Goal: Task Accomplishment & Management: Complete application form

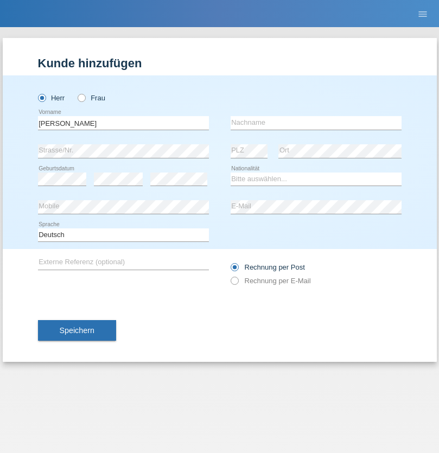
type input "[PERSON_NAME]"
click at [316, 123] on input "text" at bounding box center [316, 123] width 171 height 14
type input "Seenivasagam"
select select "LK"
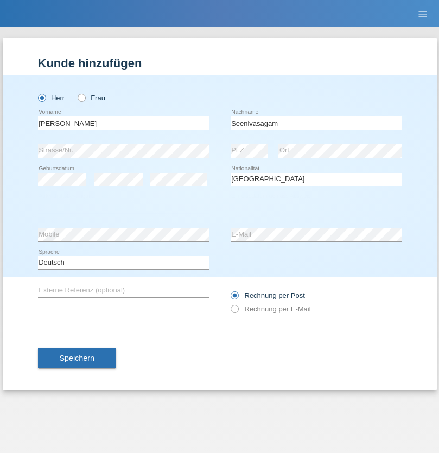
select select "C"
select select "03"
select select "08"
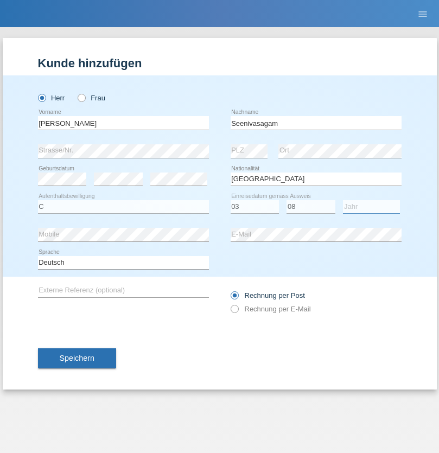
select select "2009"
select select "en"
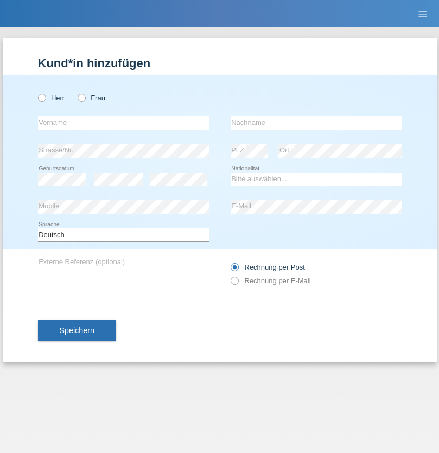
radio input "true"
click at [123, 123] on input "text" at bounding box center [123, 123] width 171 height 14
type input "Samuele"
click at [316, 123] on input "text" at bounding box center [316, 123] width 171 height 14
type input "Pizzardi"
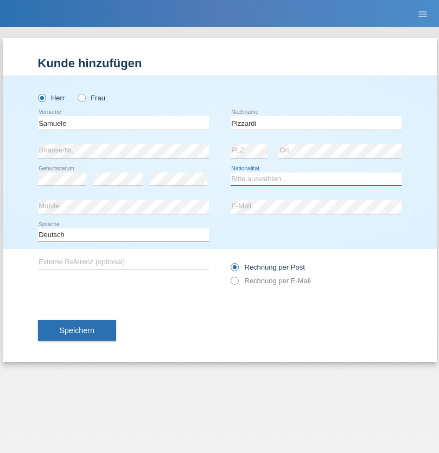
select select "IT"
select select "C"
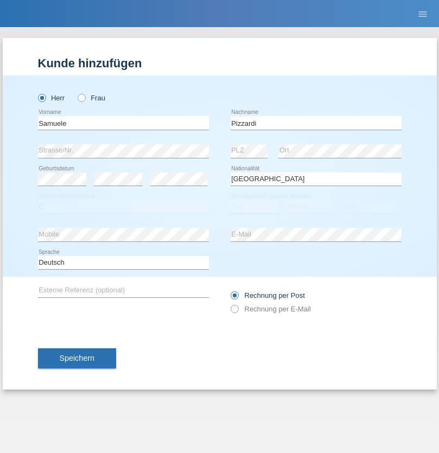
select select "31"
select select "12"
select select "2021"
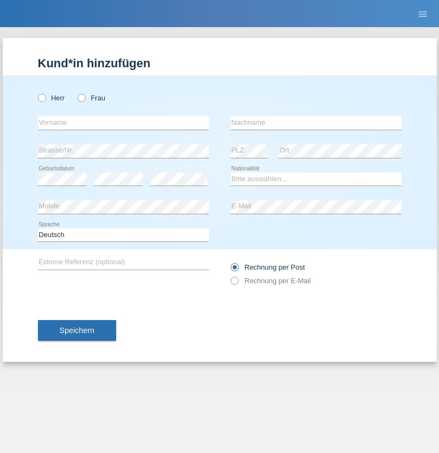
radio input "true"
click at [123, 123] on input "text" at bounding box center [123, 123] width 171 height 14
type input "Petar"
click at [316, 123] on input "text" at bounding box center [316, 123] width 171 height 14
type input "Katic"
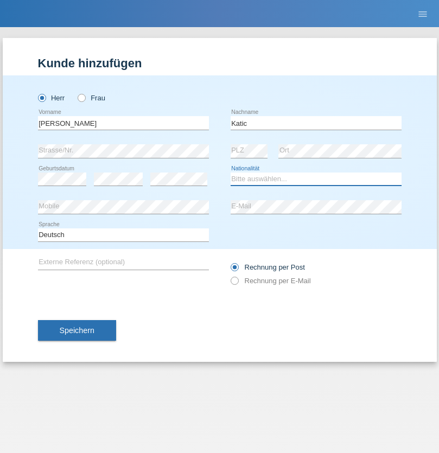
select select "HR"
select select "C"
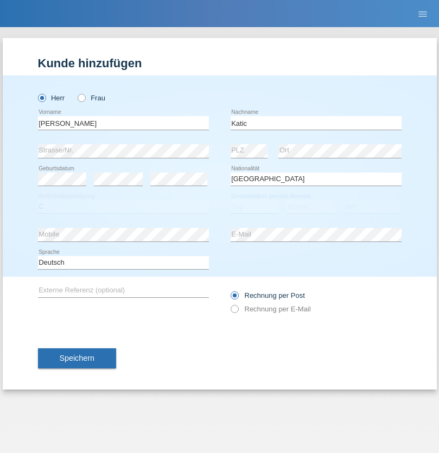
select select "23"
select select "03"
select select "2014"
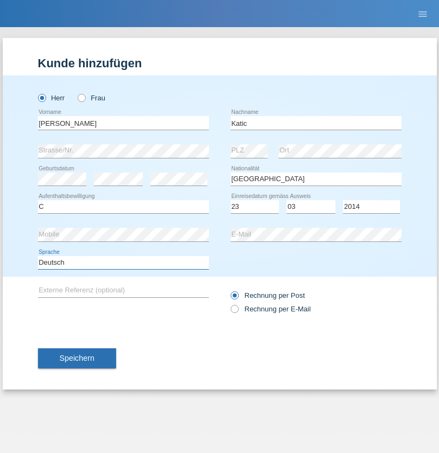
select select "en"
